Goal: Information Seeking & Learning: Learn about a topic

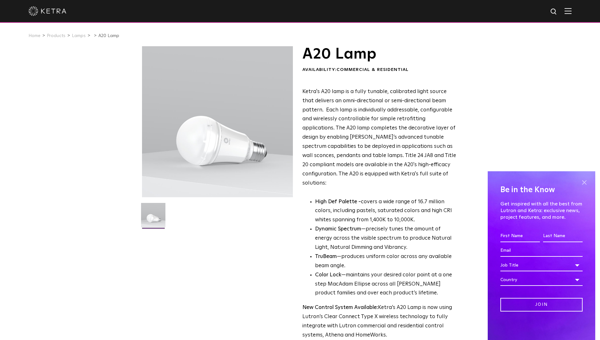
click at [584, 183] on span at bounding box center [584, 182] width 9 height 9
